Goal: Transaction & Acquisition: Book appointment/travel/reservation

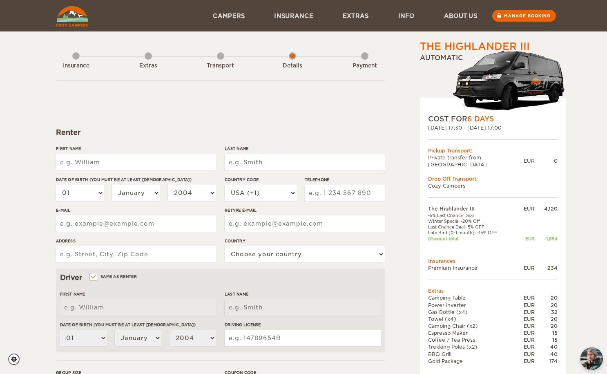
click at [167, 163] on input "First Name" at bounding box center [136, 162] width 160 height 16
type input "Alexandre"
type input "Buchler"
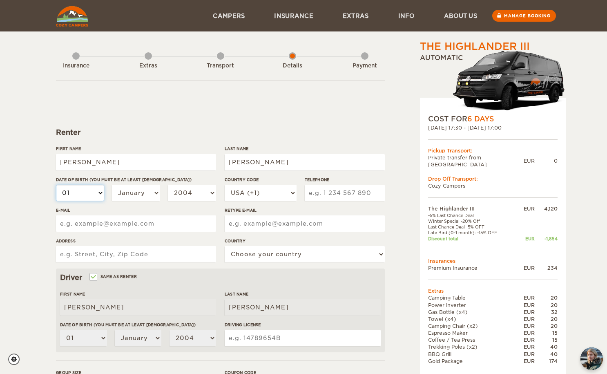
select select "20"
select select "23"
select select "03"
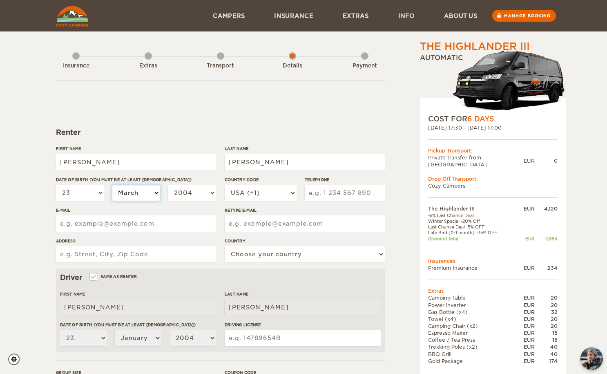
select select "03"
select select "05"
select select "2003"
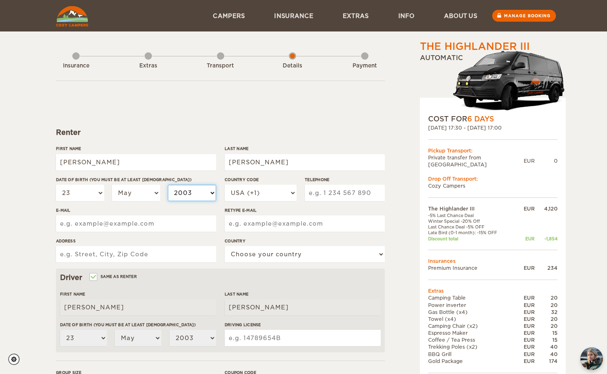
select select "2000"
select select "41"
type input "792004691"
type input "alexandre@buchler.ch"
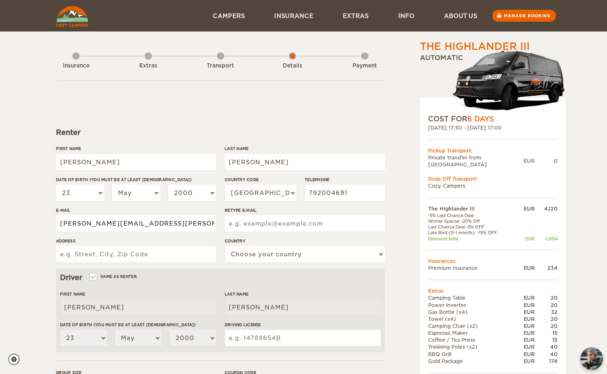
type input "alexandre@buchler.ch"
type input "Avenue Général Guisan 109"
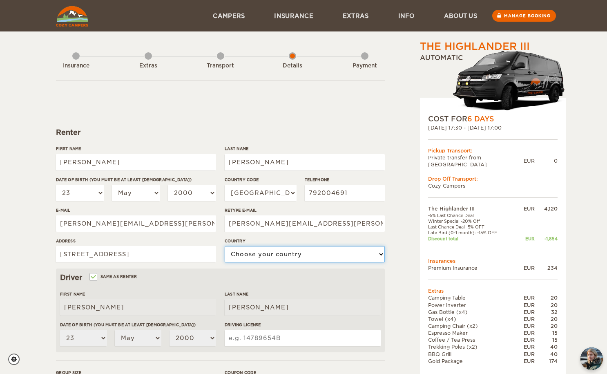
select select "202"
click at [30, 257] on div "The Highlander III Expand Collapse Total 2,896 EUR Automatic COST FOR 6 Days 28…" at bounding box center [303, 265] width 607 height 531
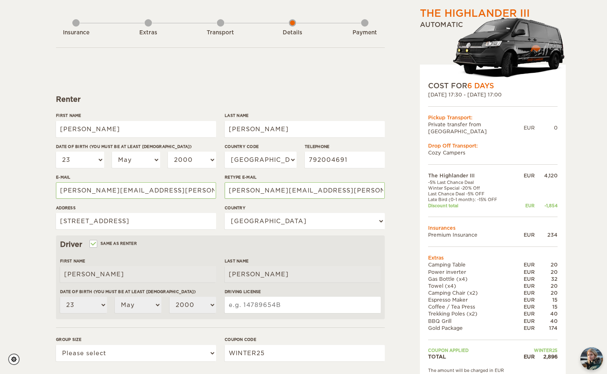
scroll to position [82, 0]
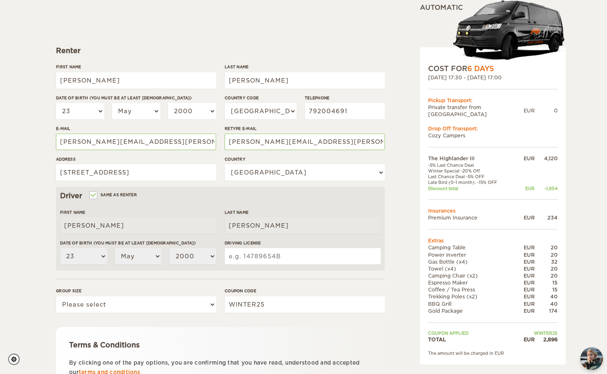
click at [258, 255] on input "Driving License" at bounding box center [303, 256] width 156 height 16
click at [247, 277] on form "Renter First Name Alexandre Last Name Buchler Date of birth (You must be at lea…" at bounding box center [220, 214] width 329 height 430
click at [193, 305] on select "Please select 1 2 3" at bounding box center [136, 304] width 160 height 16
select select "2"
click at [56, 296] on select "Please select 1 2 3" at bounding box center [136, 304] width 160 height 16
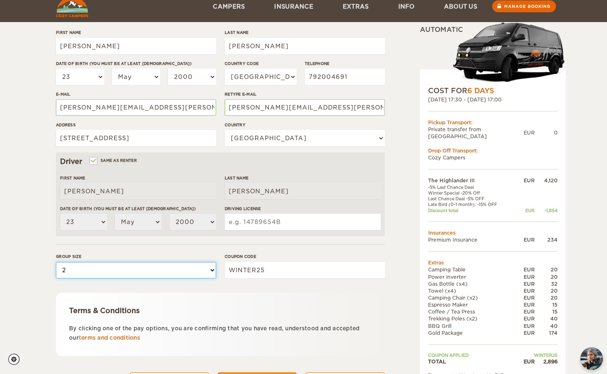
scroll to position [157, 0]
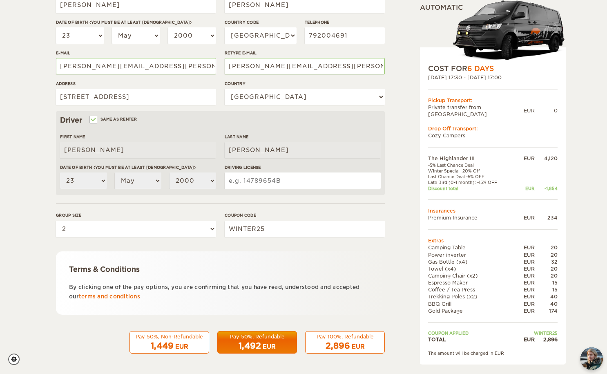
click at [278, 349] on div "1,492 EUR" at bounding box center [257, 346] width 69 height 12
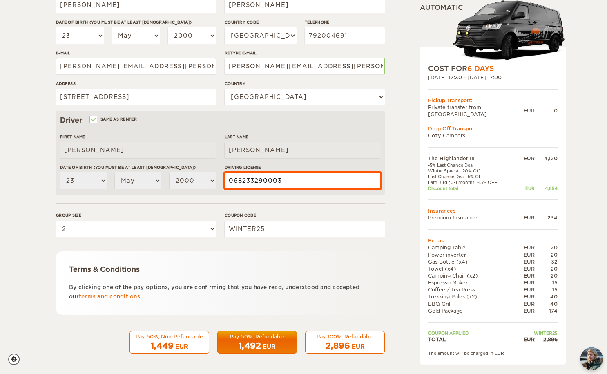
type input "068233290003"
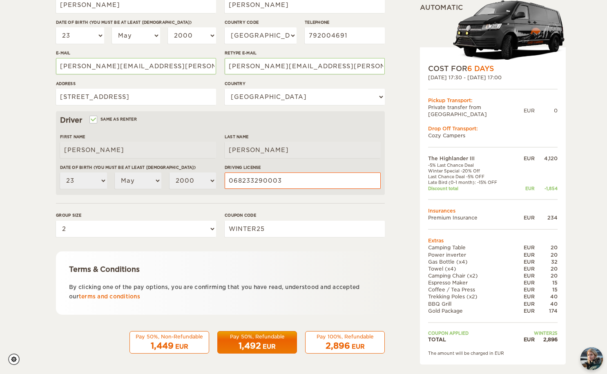
click at [273, 251] on div "Terms & Conditions By clicking one of the pay options, you are confirming that …" at bounding box center [220, 282] width 329 height 63
click at [278, 341] on div "1,492 EUR" at bounding box center [257, 346] width 69 height 12
click at [292, 264] on div "Terms & Conditions" at bounding box center [220, 269] width 303 height 10
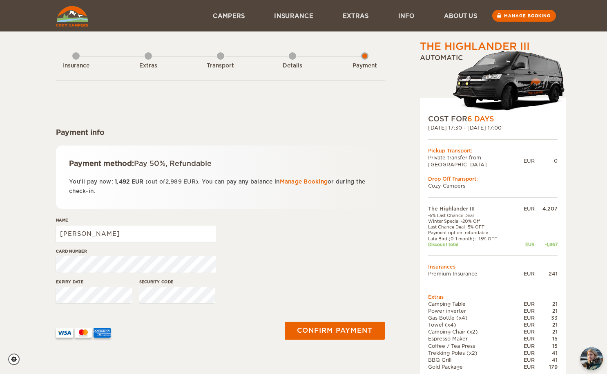
click at [398, 241] on div "The Highlander III Expand Collapse Total 2,989 EUR Automatic COST FOR 6 Days 28…" at bounding box center [472, 230] width 158 height 381
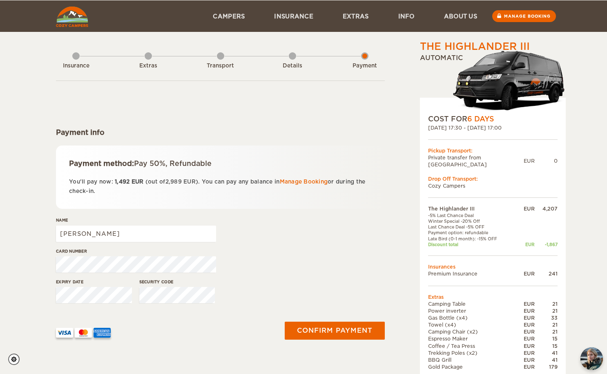
scroll to position [41, 0]
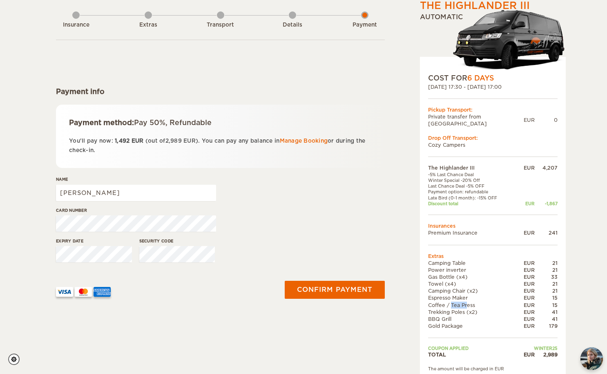
drag, startPoint x: 441, startPoint y: 300, endPoint x: 456, endPoint y: 300, distance: 14.7
click at [456, 302] on td "Coffee / Tea Press" at bounding box center [471, 305] width 87 height 7
click at [454, 302] on td "Coffee / Tea Press" at bounding box center [471, 305] width 87 height 7
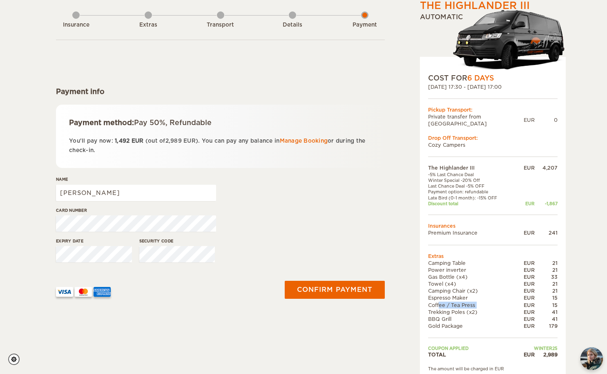
click at [454, 302] on td "Coffee / Tea Press" at bounding box center [471, 305] width 87 height 7
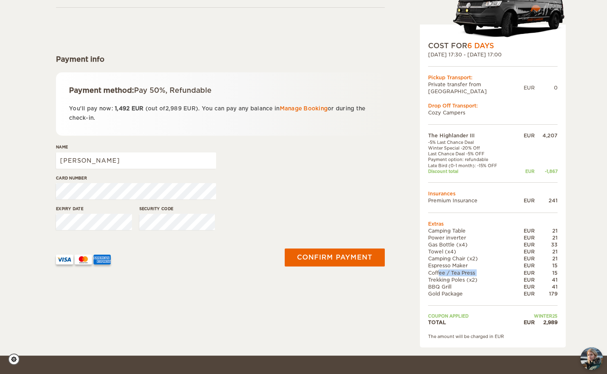
scroll to position [82, 0]
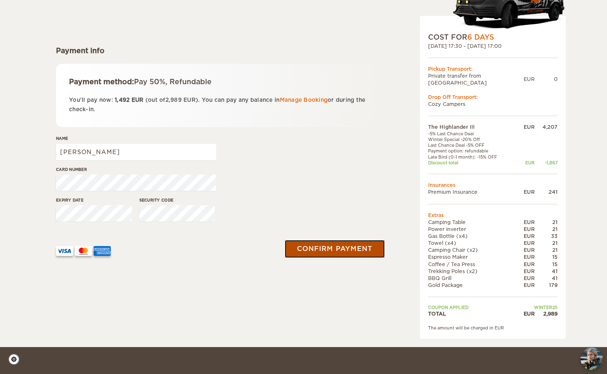
click at [313, 248] on button "Confirm payment" at bounding box center [335, 249] width 100 height 18
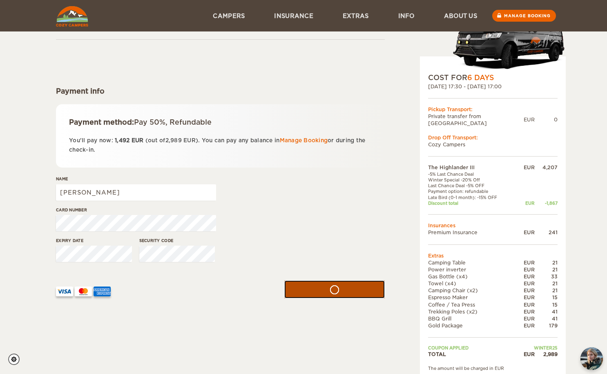
scroll to position [41, 0]
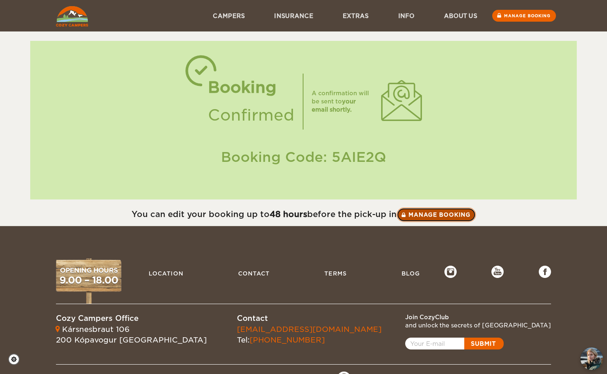
click at [450, 215] on link "Manage booking" at bounding box center [436, 215] width 79 height 14
